Goal: Information Seeking & Learning: Learn about a topic

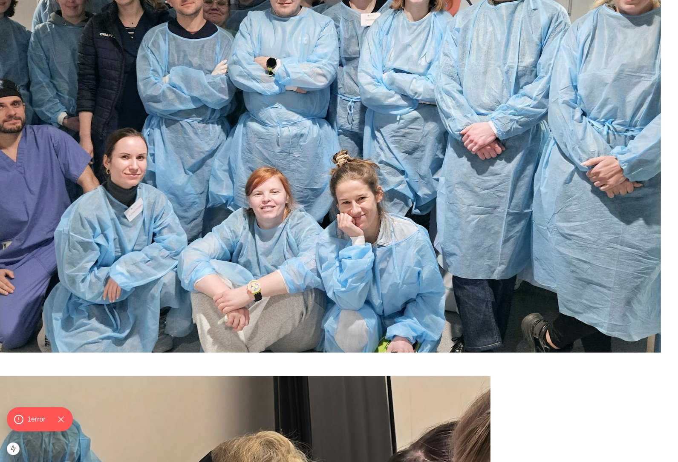
scroll to position [808, 0]
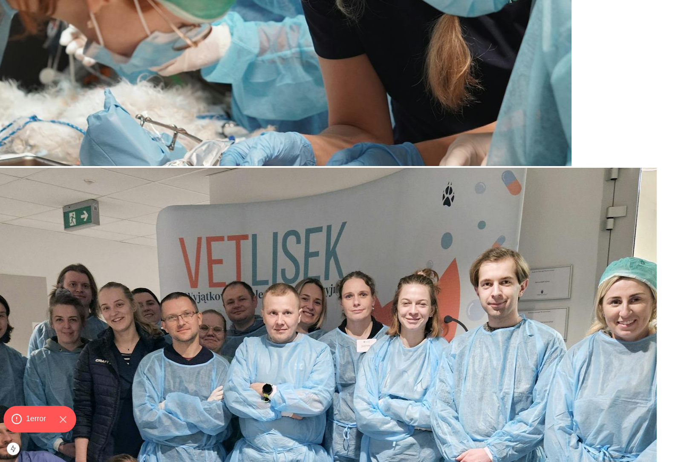
click at [43, 415] on span "1 error" at bounding box center [36, 419] width 20 height 11
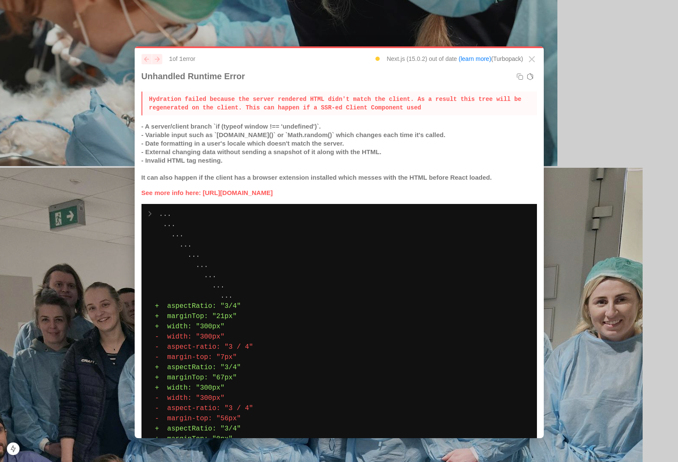
scroll to position [0, 0]
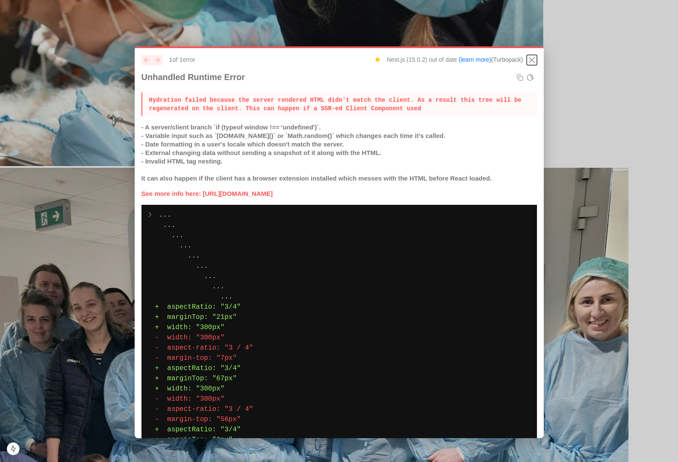
click at [532, 58] on icon "Close" at bounding box center [531, 60] width 10 height 10
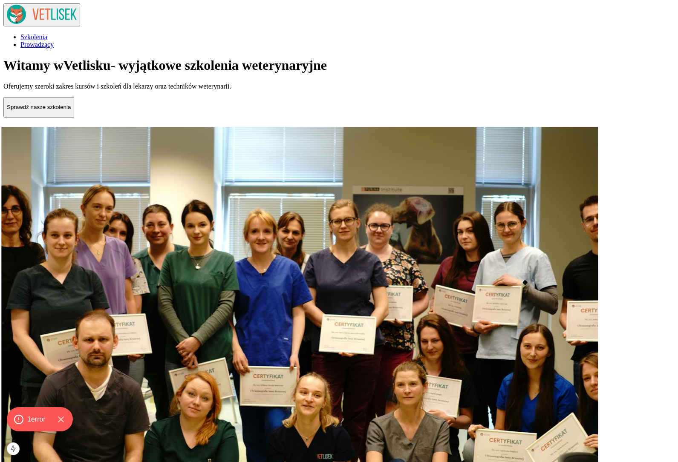
scroll to position [808, 0]
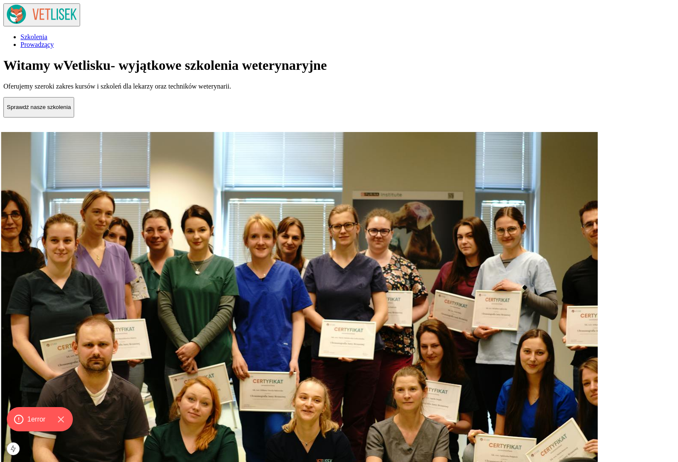
scroll to position [808, 0]
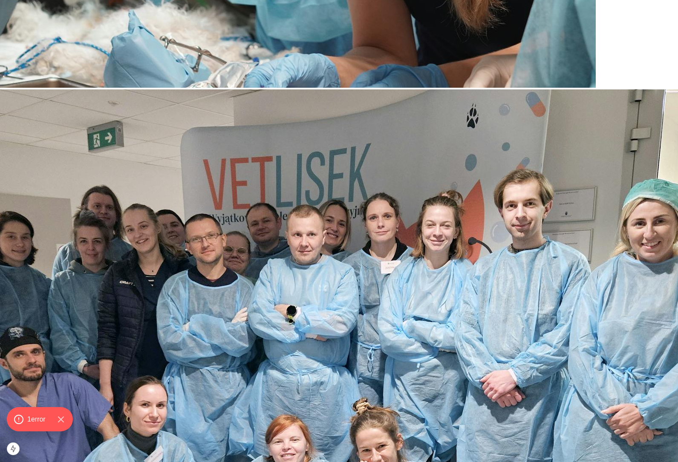
scroll to position [889, 0]
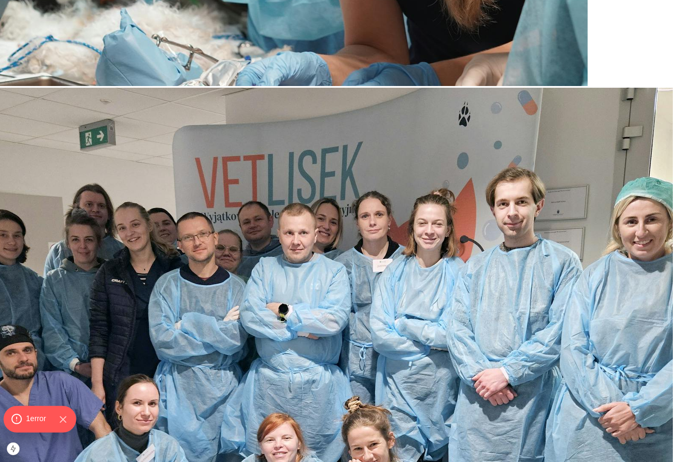
click at [27, 420] on span "1 error" at bounding box center [36, 419] width 20 height 11
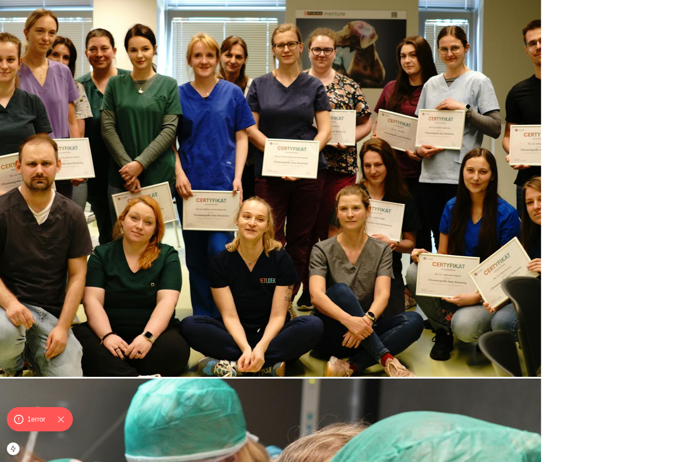
scroll to position [0, 0]
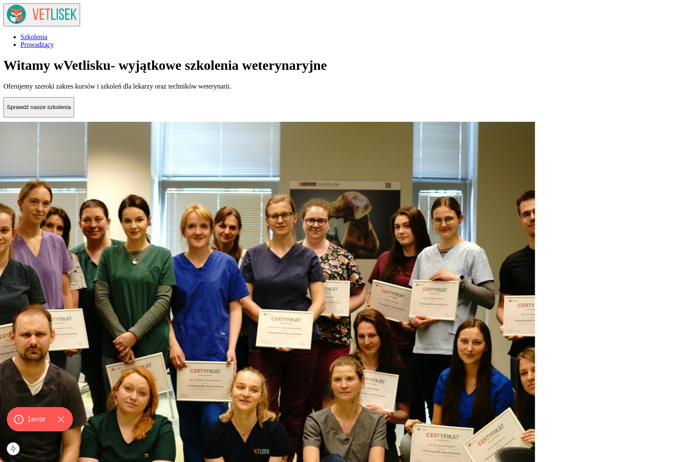
click at [71, 110] on p "Sprawdź nasze szkolenia" at bounding box center [39, 107] width 64 height 6
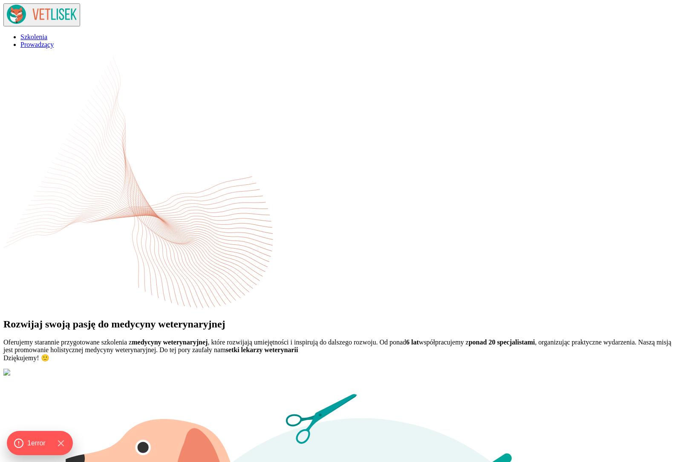
scroll to position [123, 0]
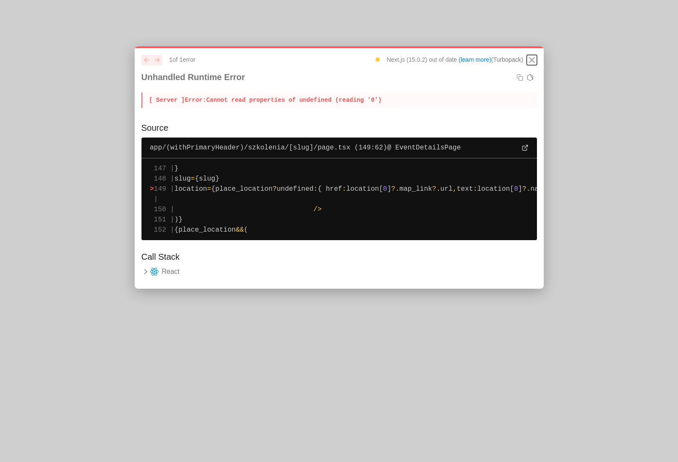
click at [533, 62] on icon "Close" at bounding box center [531, 60] width 10 height 10
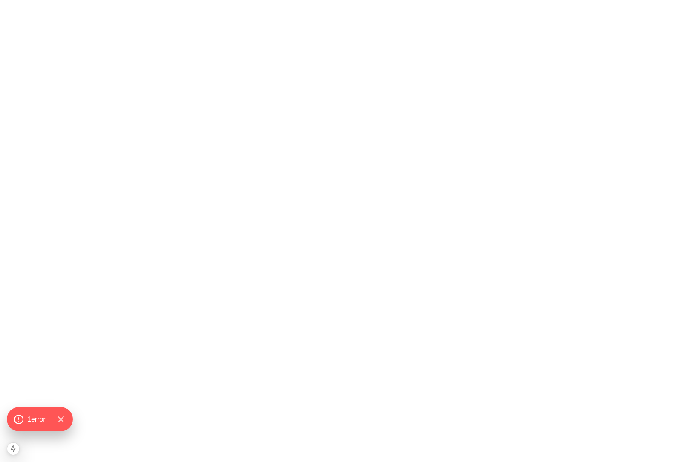
click at [92, 3] on html at bounding box center [339, 1] width 678 height 3
click at [124, 3] on html at bounding box center [339, 1] width 678 height 3
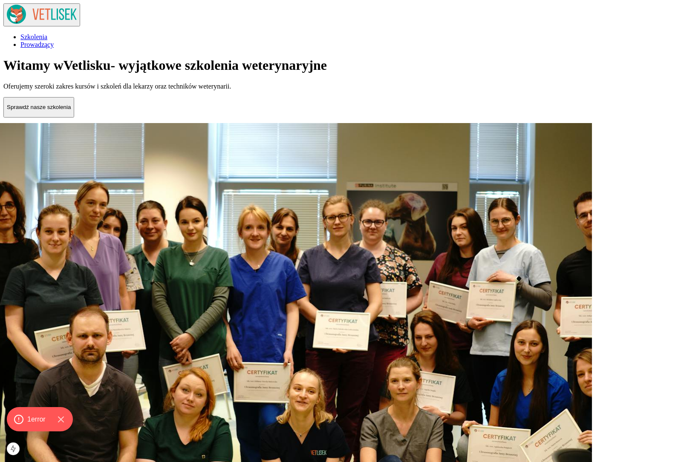
click at [71, 110] on p "Sprawdź nasze szkolenia" at bounding box center [39, 107] width 64 height 6
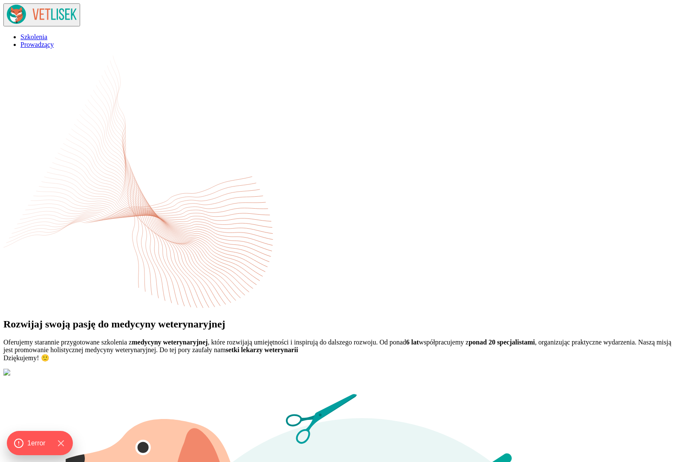
scroll to position [41, 0]
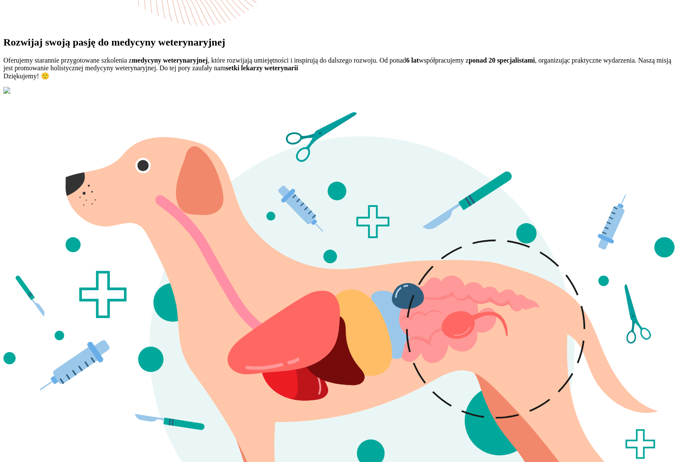
scroll to position [280, 0]
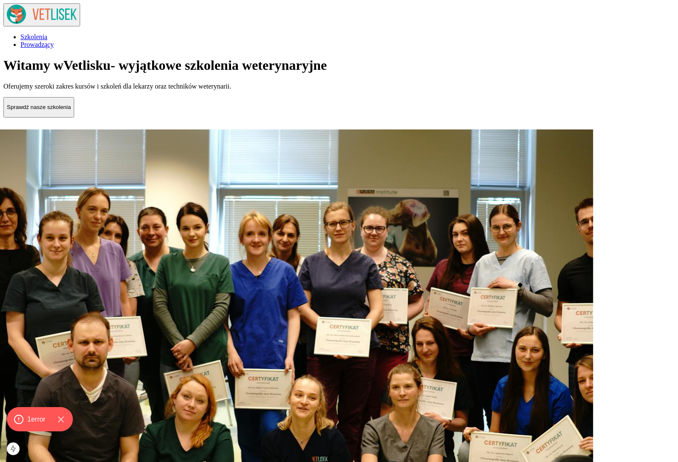
click at [71, 110] on p "Sprawdź nasze szkolenia" at bounding box center [39, 107] width 64 height 6
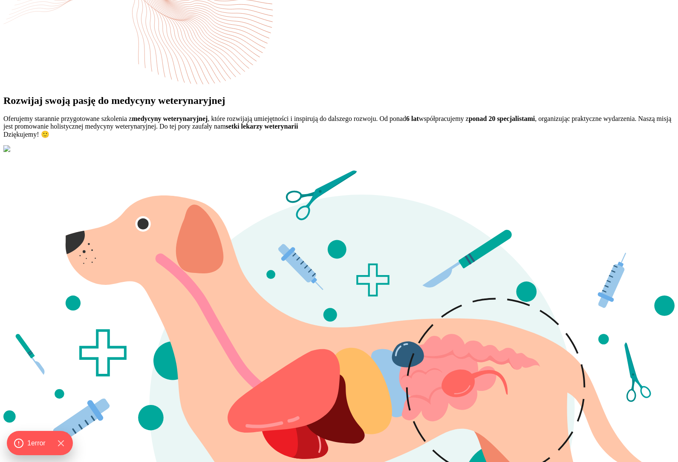
scroll to position [153, 0]
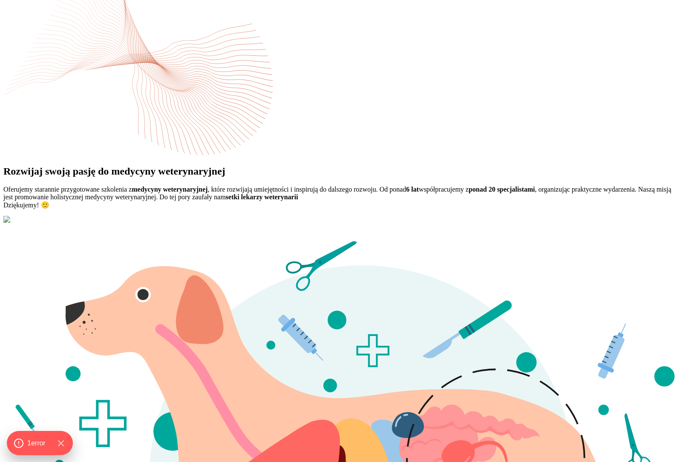
click at [305, 122] on div "Rozwijaj swoją pasję do medycyny weterynaryjnej Oferujemy starannie przygotowan…" at bounding box center [338, 63] width 671 height 322
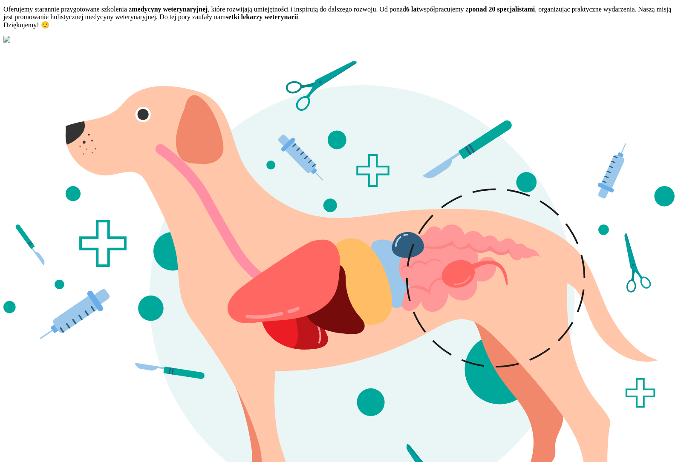
scroll to position [507, 0]
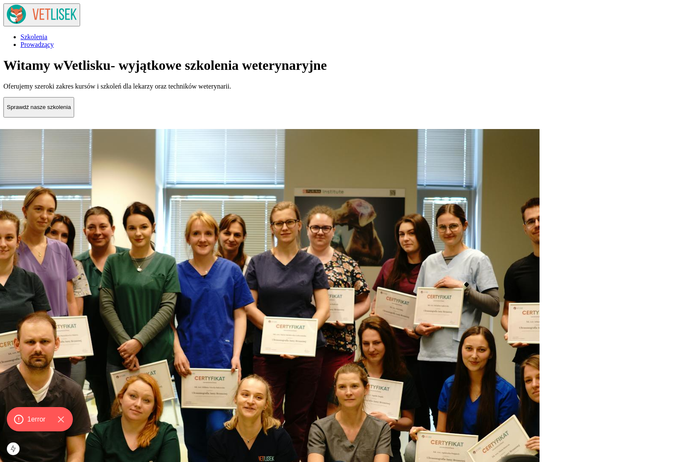
click at [71, 110] on p "Sprawdź nasze szkolenia" at bounding box center [39, 107] width 64 height 6
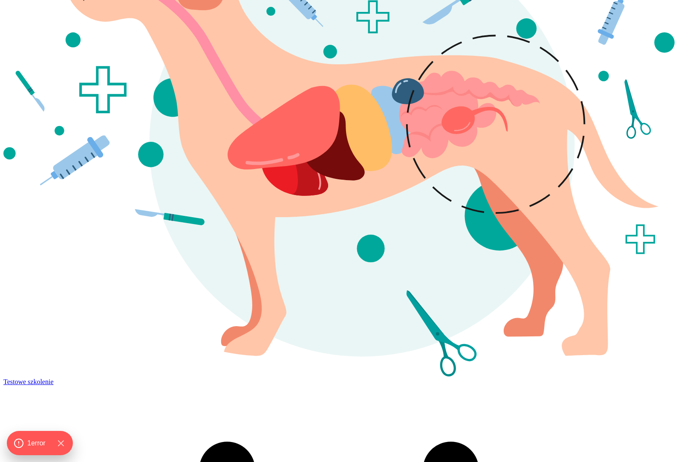
scroll to position [588, 0]
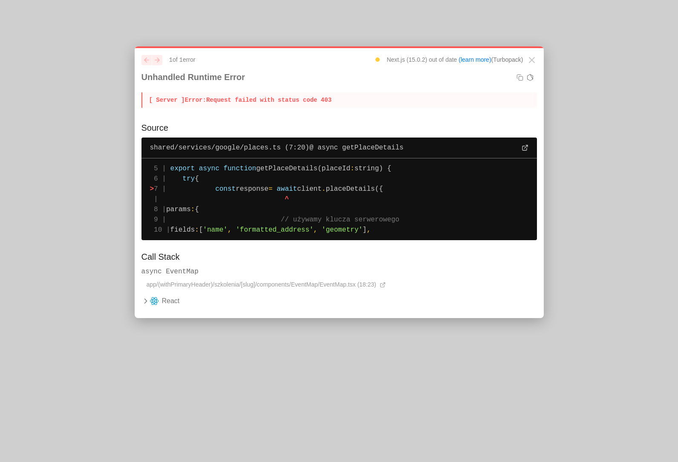
click at [339, 99] on p "[ Server ] Error: Request failed with status code 403" at bounding box center [338, 99] width 395 height 15
drag, startPoint x: 339, startPoint y: 99, endPoint x: 267, endPoint y: 99, distance: 72.0
click at [267, 99] on p "[ Server ] Error: Request failed with status code 403" at bounding box center [338, 99] width 395 height 15
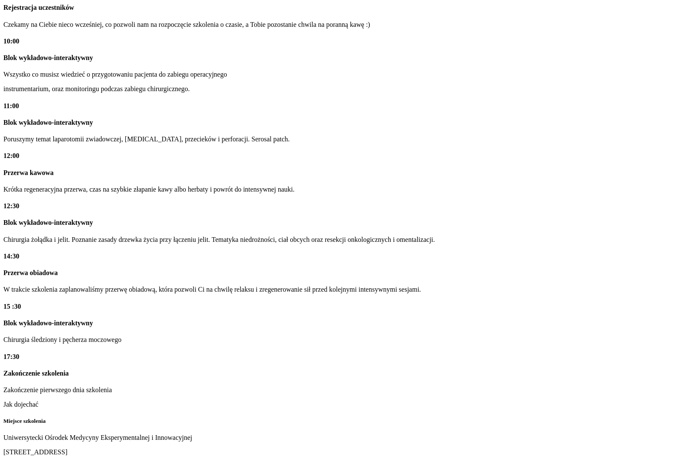
scroll to position [1808, 0]
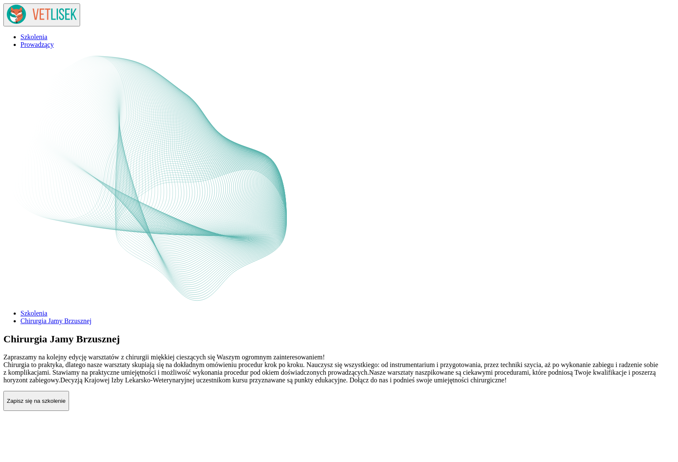
scroll to position [1808, 0]
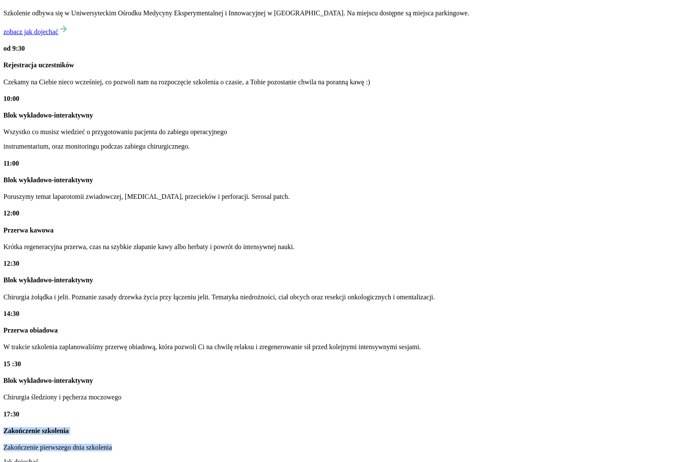
drag, startPoint x: 281, startPoint y: 34, endPoint x: 403, endPoint y: 72, distance: 127.7
click at [402, 427] on div "Zakończenie szkolenia Zakończenie pierwszego dnia szkolenia" at bounding box center [338, 439] width 671 height 24
click at [403, 444] on p "Zakończenie pierwszego dnia szkolenia" at bounding box center [338, 448] width 671 height 8
drag, startPoint x: 408, startPoint y: 72, endPoint x: 279, endPoint y: 31, distance: 135.6
click at [279, 32] on div "Rozkład Zapoznaj się z naszym planem szkolenia Nasza oferta to niepowtarzalna o…" at bounding box center [338, 164] width 671 height 573
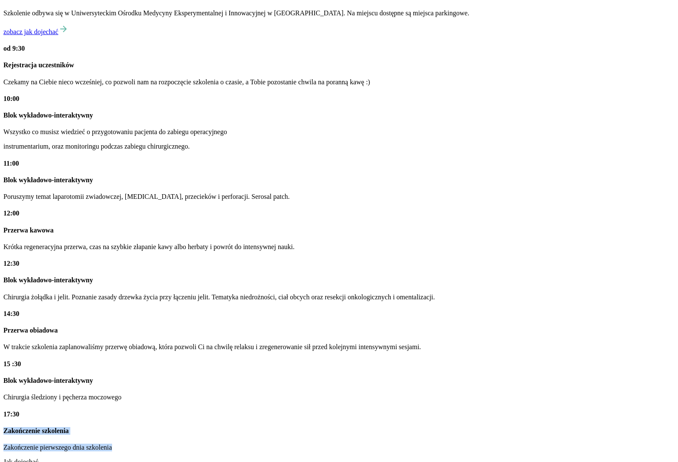
click at [279, 31] on div "Rozkład Zapoznaj się z naszym planem szkolenia Nasza oferta to niepowtarzalna o…" at bounding box center [338, 164] width 671 height 573
drag, startPoint x: 281, startPoint y: 23, endPoint x: 505, endPoint y: 31, distance: 224.6
click at [505, 411] on div "17:30 Zakończenie szkolenia Zakończenie pierwszego dnia szkolenia" at bounding box center [338, 431] width 671 height 41
click at [505, 411] on h4 "17:30" at bounding box center [338, 415] width 671 height 8
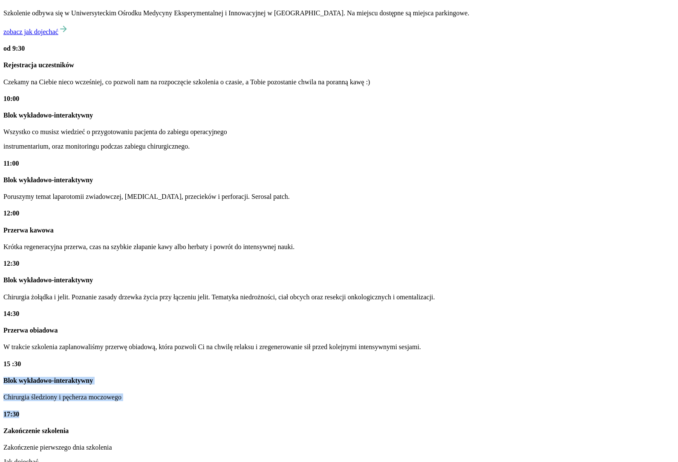
drag, startPoint x: 496, startPoint y: 31, endPoint x: 367, endPoint y: 18, distance: 129.3
click at [352, 18] on div "do 9:30 Dojazd Szkolenie odbywa się w Uniwersyteckim Ośrodku Medycyny Eksperyme…" at bounding box center [338, 214] width 671 height 476
click at [367, 360] on div "15 :30 Blok wykładowo-interaktywny Chirurgia śledziony i pęcherza moczowego" at bounding box center [338, 380] width 671 height 41
click at [469, 411] on div "17:30 Zakończenie szkolenia Zakończenie pierwszego dnia szkolenia" at bounding box center [338, 431] width 671 height 41
click at [469, 411] on h4 "17:30" at bounding box center [338, 415] width 671 height 8
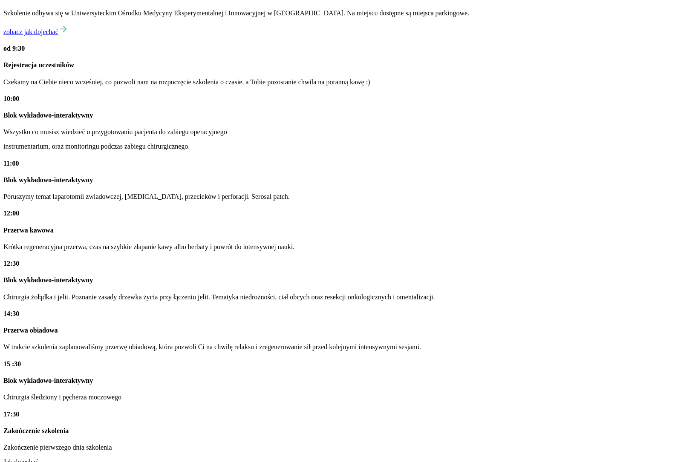
drag, startPoint x: 283, startPoint y: 31, endPoint x: 461, endPoint y: 38, distance: 178.6
click at [461, 411] on div "17:30 Zakończenie szkolenia Zakończenie pierwszego dnia szkolenia" at bounding box center [338, 431] width 671 height 41
click at [461, 427] on div at bounding box center [338, 427] width 671 height 0
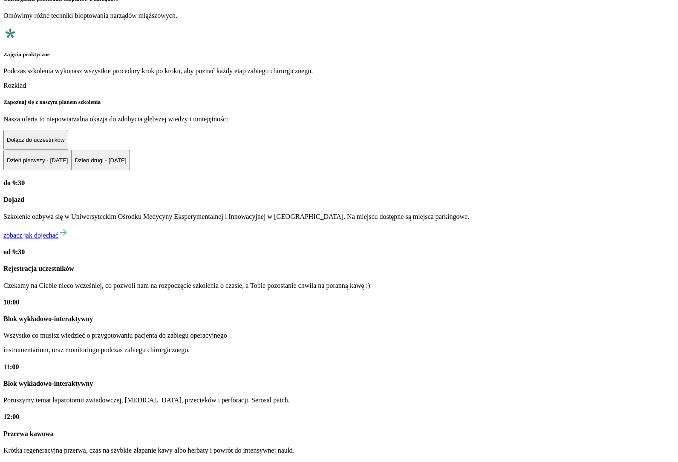
scroll to position [1802, 0]
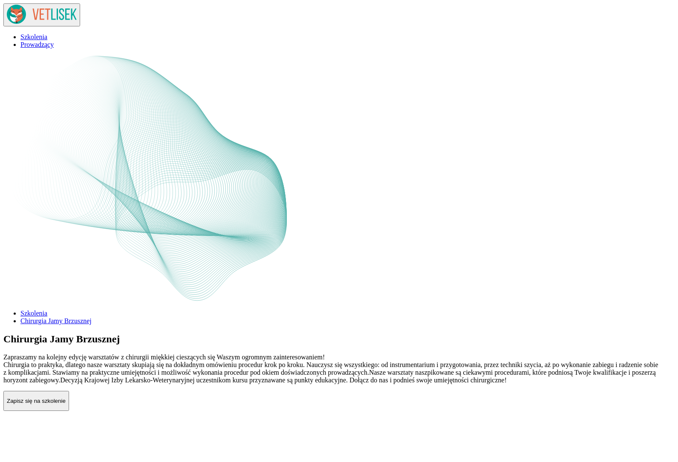
scroll to position [1802, 0]
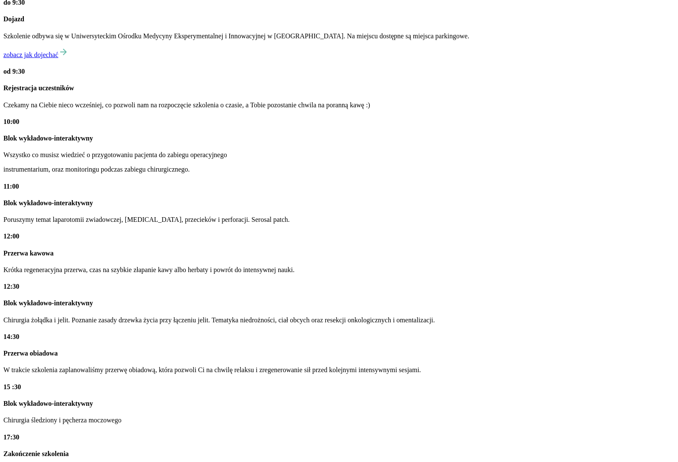
scroll to position [1765, 0]
